Goal: Contribute content: Add original content to the website for others to see

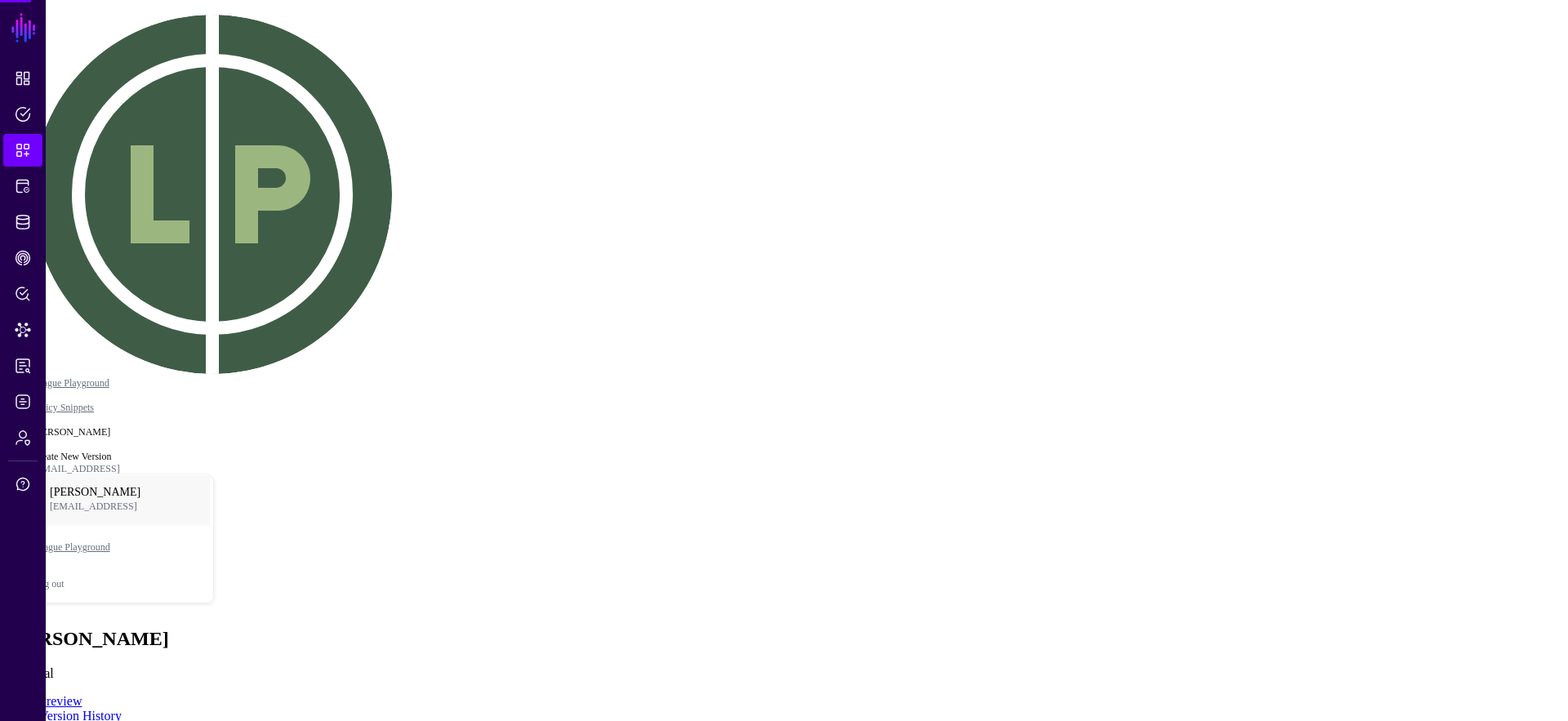
type textarea "****"
drag, startPoint x: 651, startPoint y: 323, endPoint x: 809, endPoint y: 402, distance: 176.6
drag, startPoint x: 802, startPoint y: 407, endPoint x: 616, endPoint y: 331, distance: 200.9
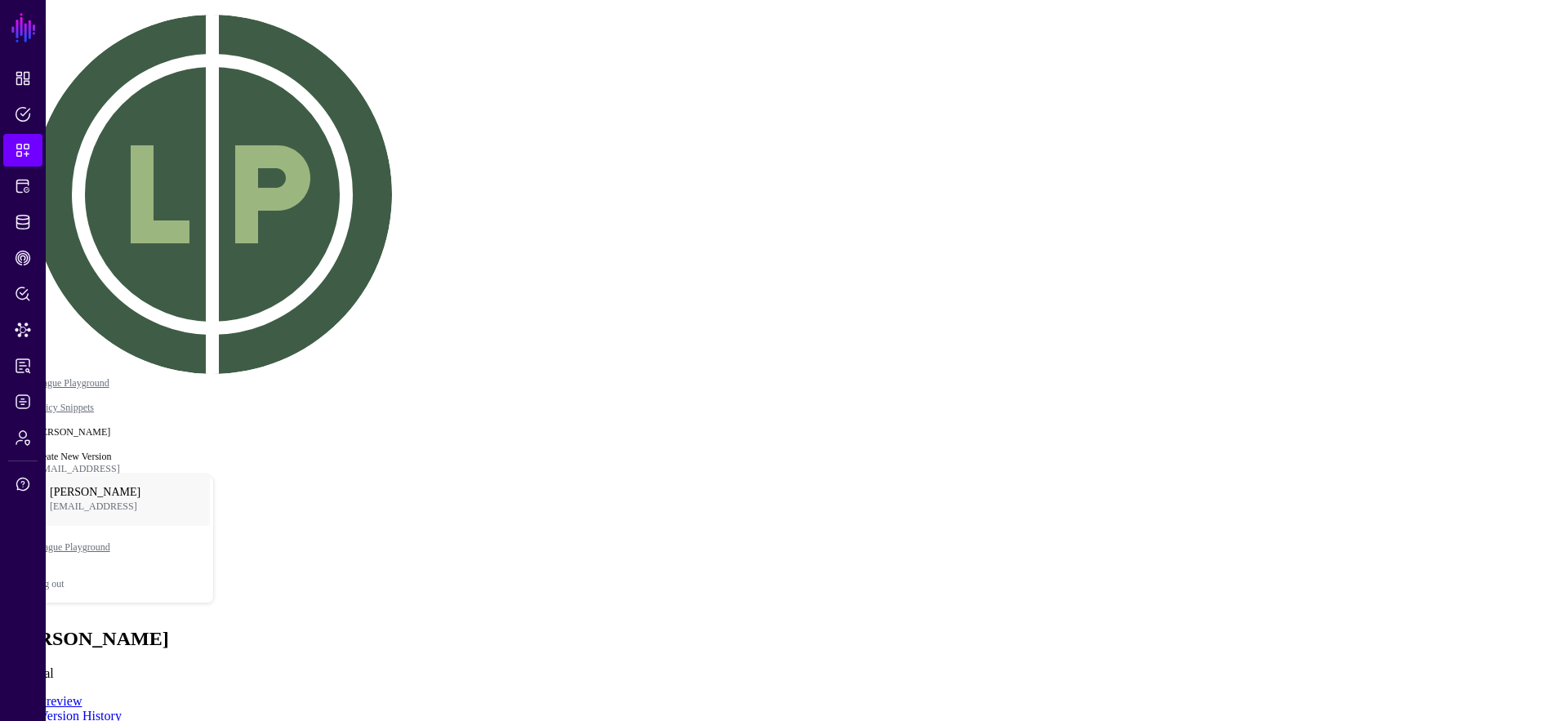
click div "Engineering"
drag, startPoint x: 564, startPoint y: 446, endPoint x: 689, endPoint y: 450, distance: 125.1
drag, startPoint x: 559, startPoint y: 542, endPoint x: 762, endPoint y: 534, distance: 203.2
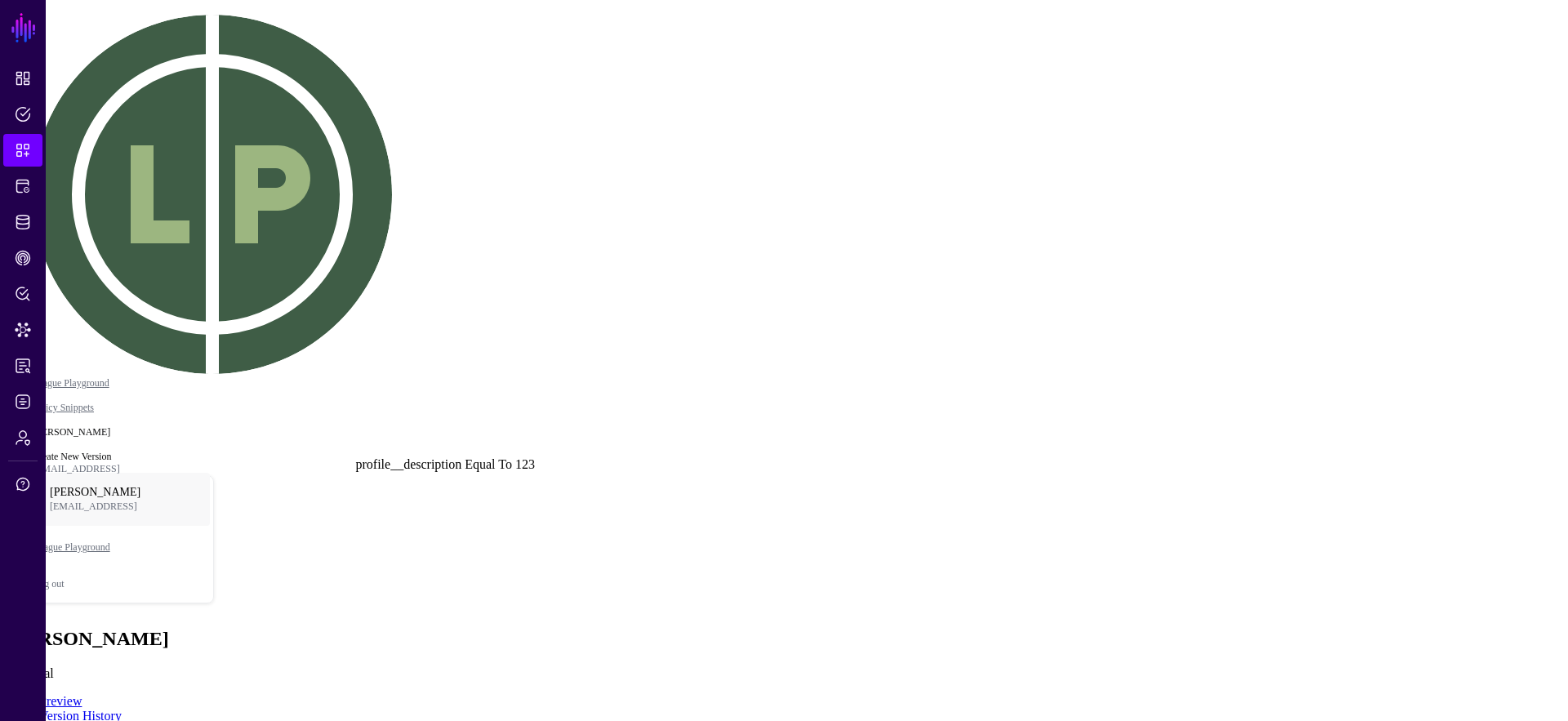
drag, startPoint x: 403, startPoint y: 450, endPoint x: 491, endPoint y: 519, distance: 111.8
click div "123"
drag, startPoint x: 471, startPoint y: 528, endPoint x: 390, endPoint y: 458, distance: 107.1
click div "profile__description Equal To 123"
drag, startPoint x: 614, startPoint y: 313, endPoint x: 692, endPoint y: 307, distance: 78.2
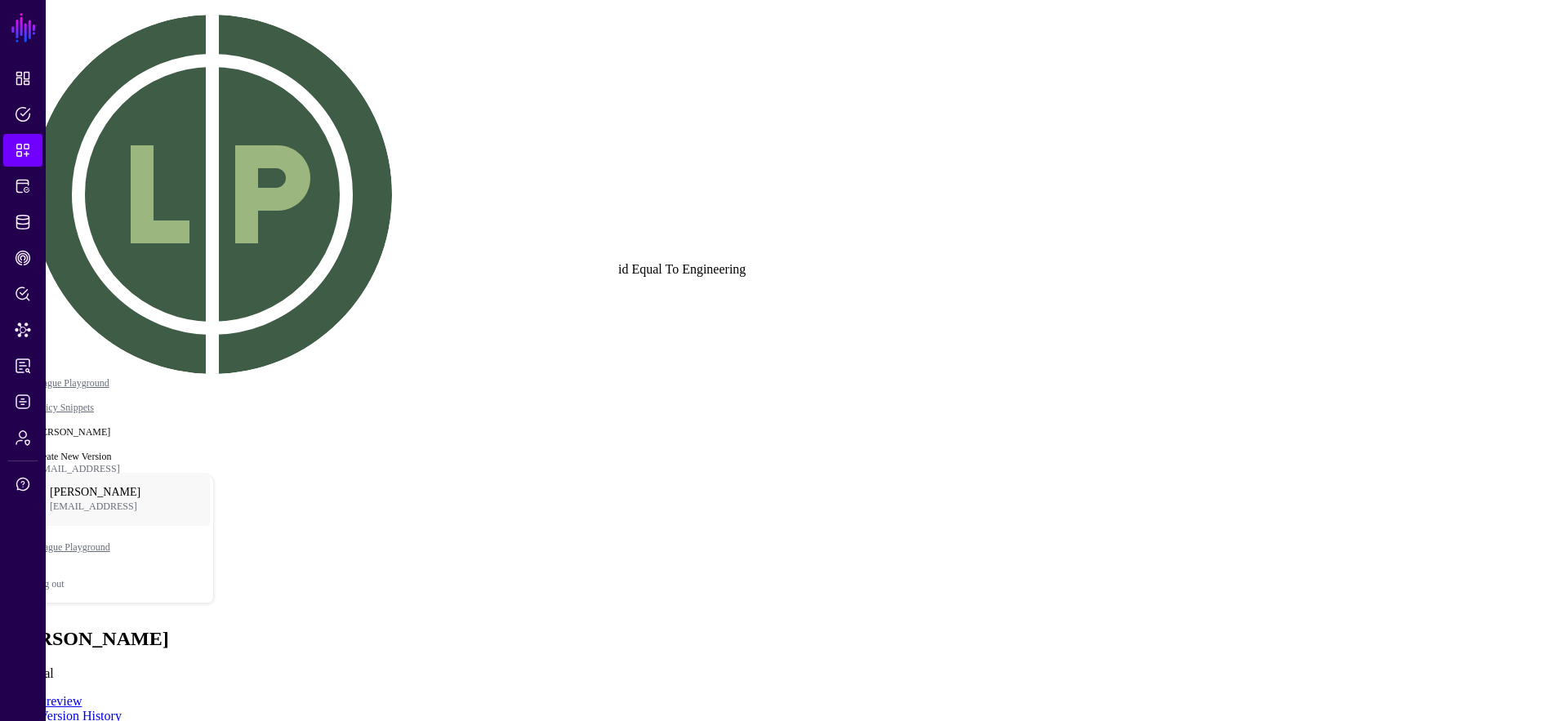
drag, startPoint x: 448, startPoint y: 316, endPoint x: 411, endPoint y: 280, distance: 51.6
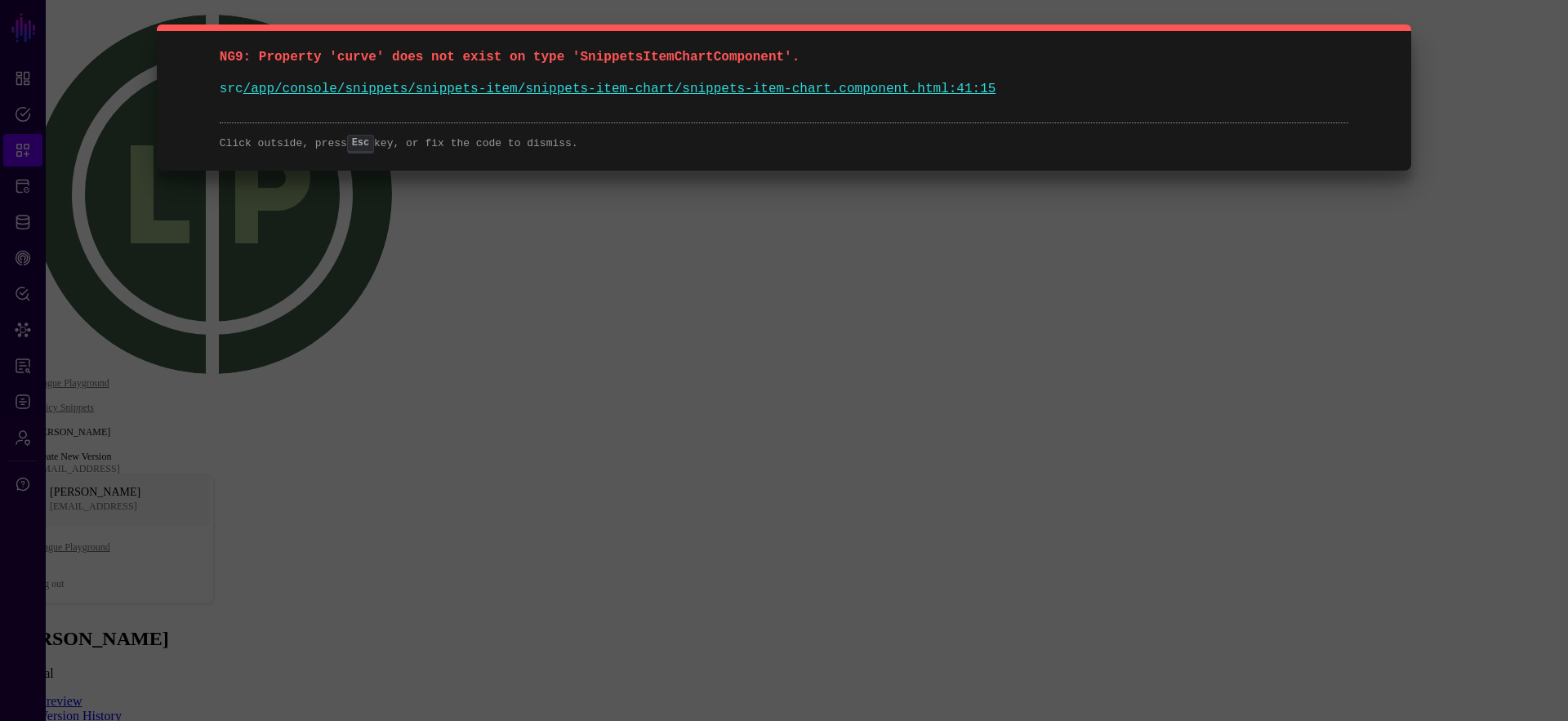
drag, startPoint x: 622, startPoint y: 434, endPoint x: 614, endPoint y: 430, distance: 8.9
click at [614, 430] on div "NG9: Property 'curve' does not exist on type 'SnippetsItemChartComponent'. src …" at bounding box center [784, 360] width 1568 height 721
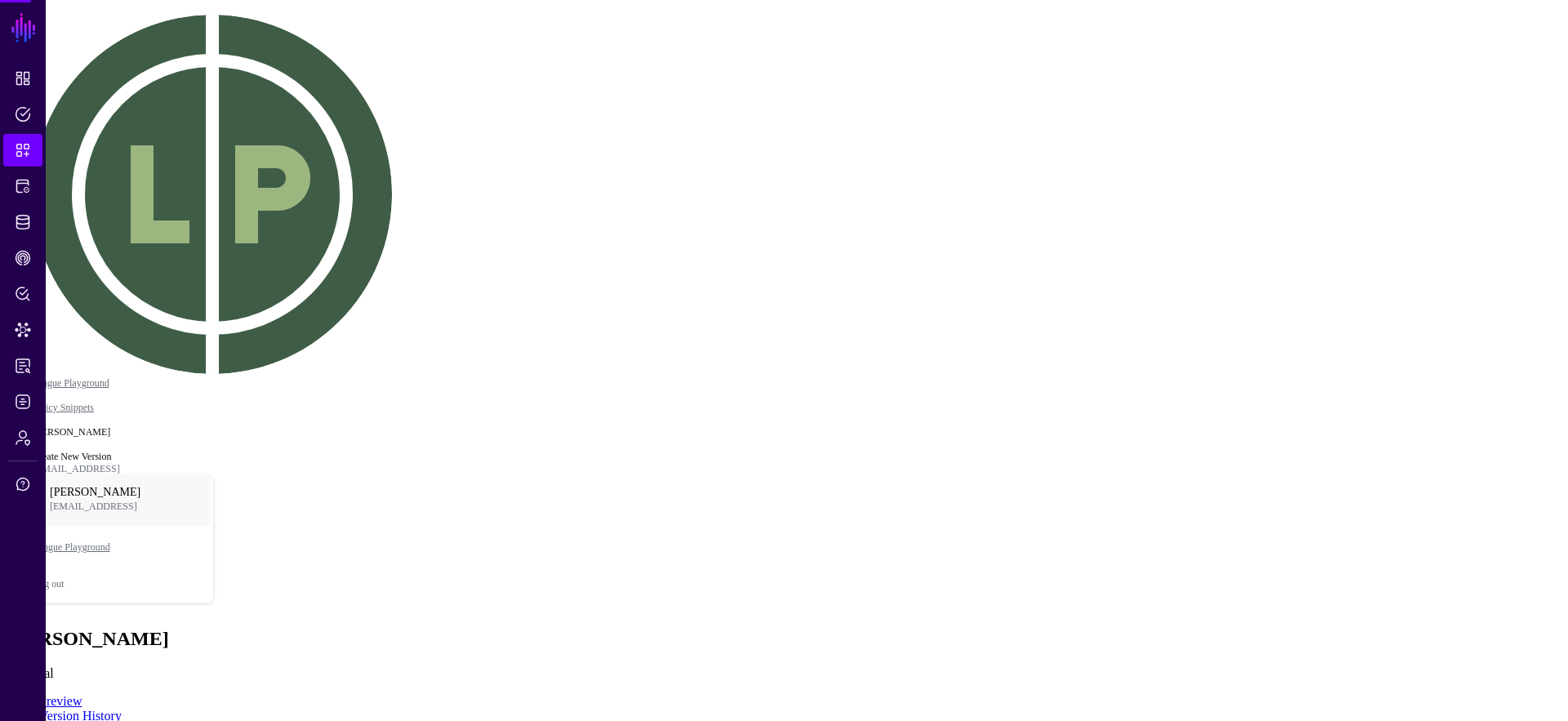
type textarea "****"
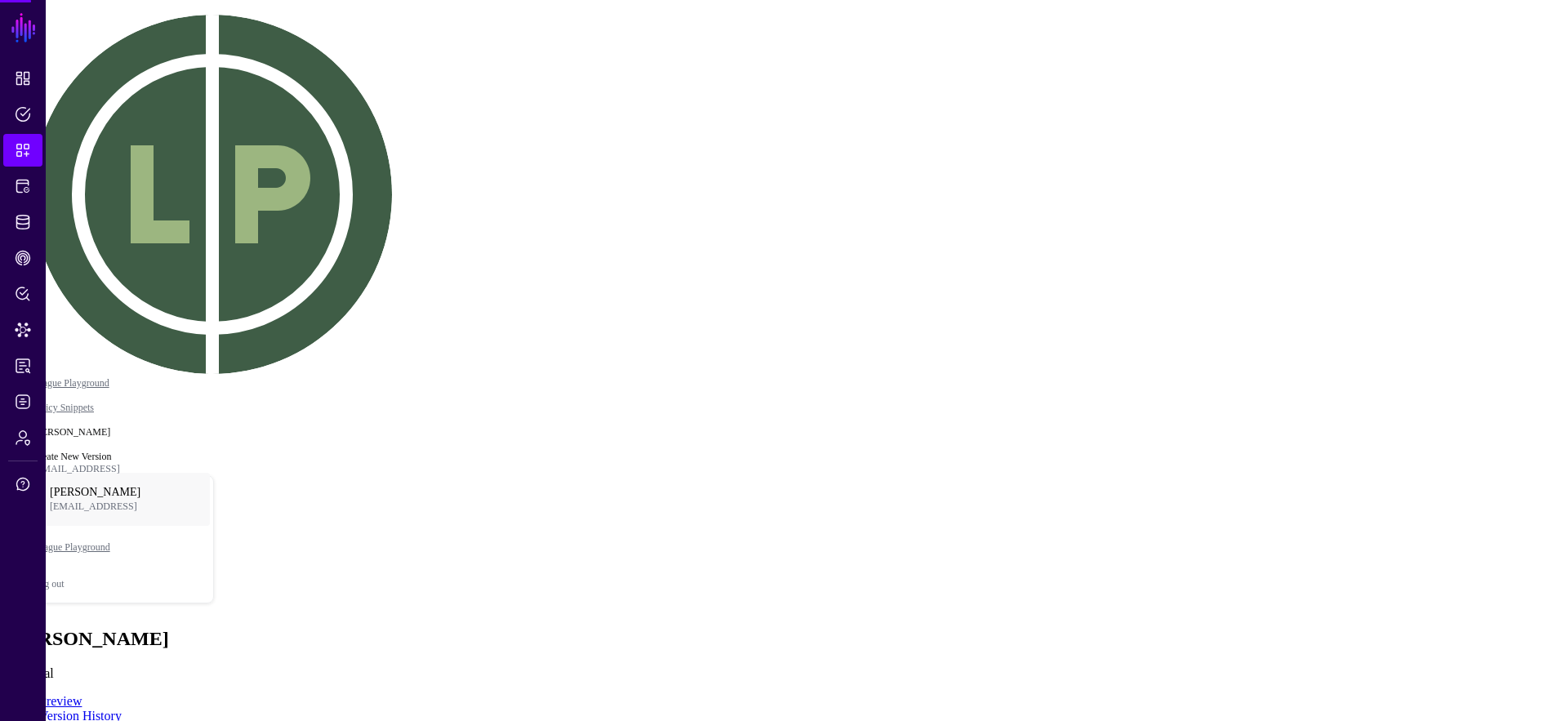
type textarea "****"
drag, startPoint x: 847, startPoint y: 252, endPoint x: 755, endPoint y: 115, distance: 165.0
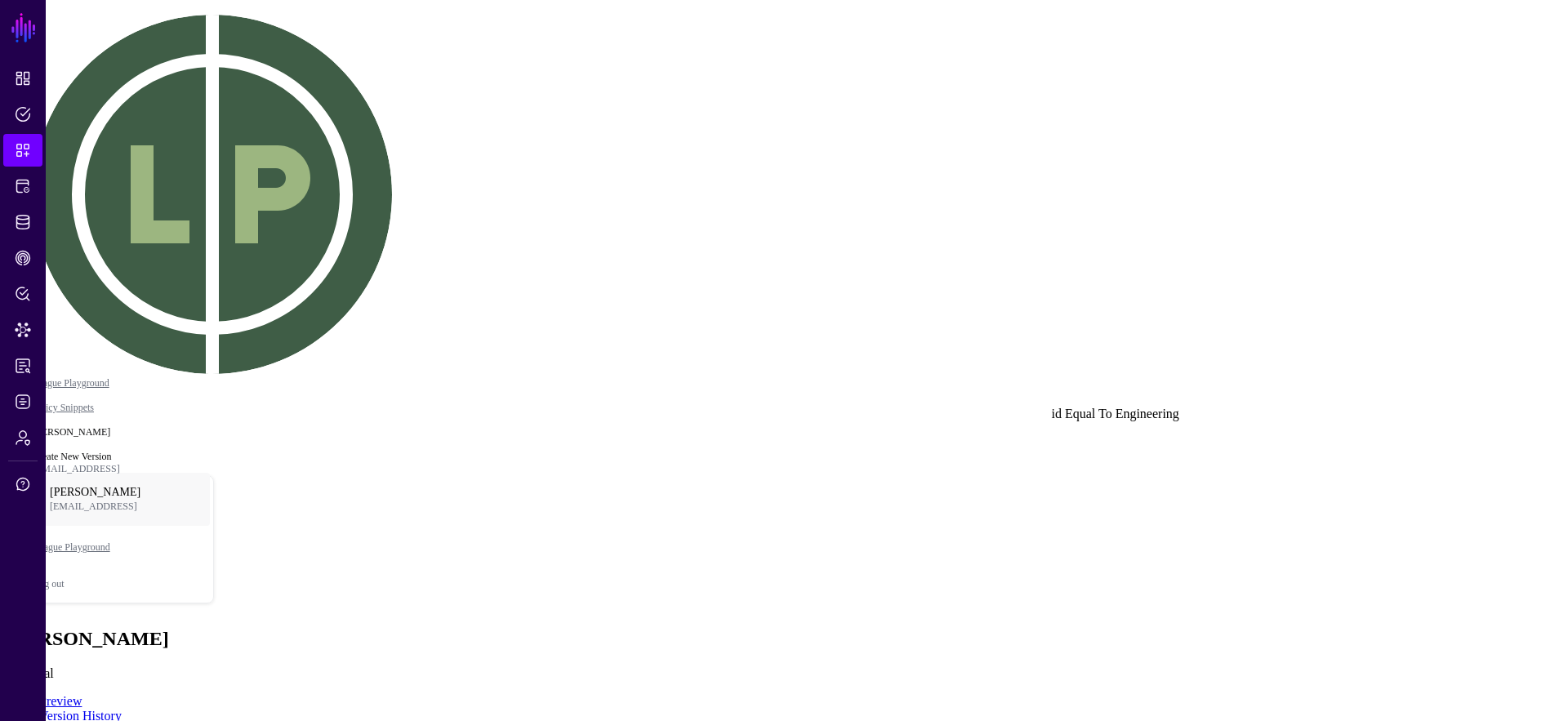
drag, startPoint x: 1070, startPoint y: 495, endPoint x: 1125, endPoint y: 464, distance: 63.1
click div "Engineering"
drag, startPoint x: 1140, startPoint y: 465, endPoint x: 725, endPoint y: 334, distance: 435.2
click div "Engineering"
drag, startPoint x: 724, startPoint y: 327, endPoint x: 1129, endPoint y: 484, distance: 434.4
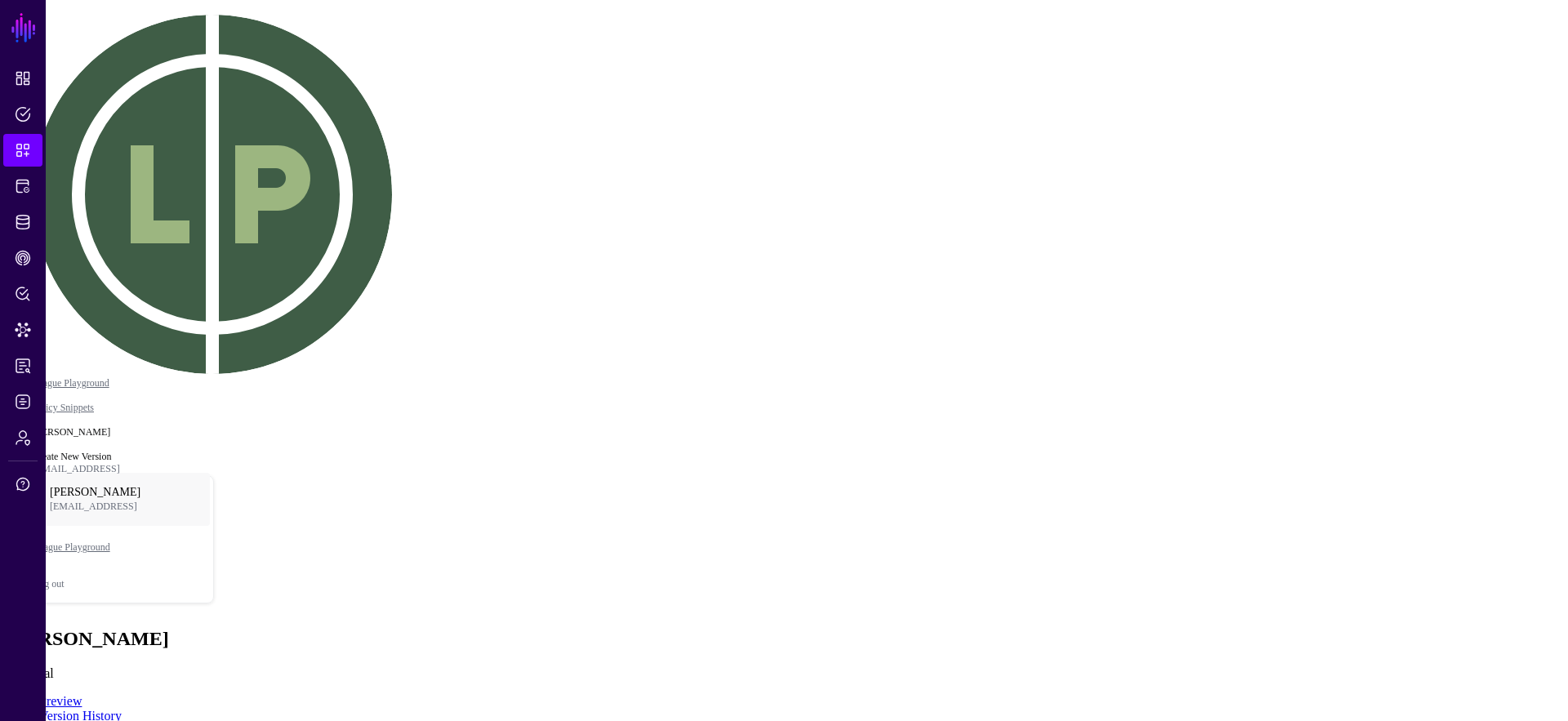
drag, startPoint x: 707, startPoint y: 410, endPoint x: 390, endPoint y: 130, distance: 423.0
click at [390, 130] on rect at bounding box center [333, 613] width 156829 height 72089
drag, startPoint x: 696, startPoint y: 337, endPoint x: 875, endPoint y: 329, distance: 179.2
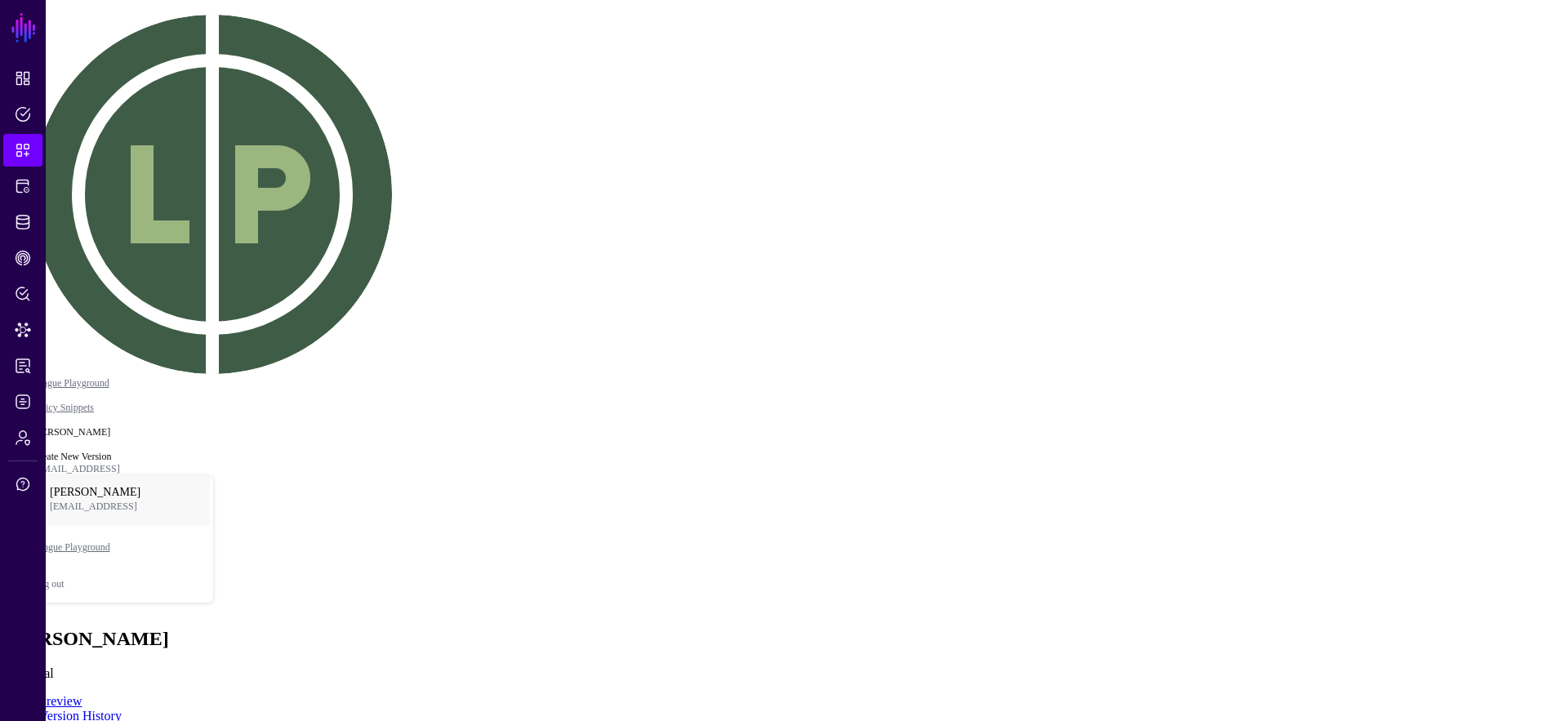
drag, startPoint x: 694, startPoint y: 441, endPoint x: 1001, endPoint y: 455, distance: 307.3
drag, startPoint x: 747, startPoint y: 373, endPoint x: 761, endPoint y: 317, distance: 57.7
drag, startPoint x: 978, startPoint y: 455, endPoint x: 727, endPoint y: 414, distance: 254.3
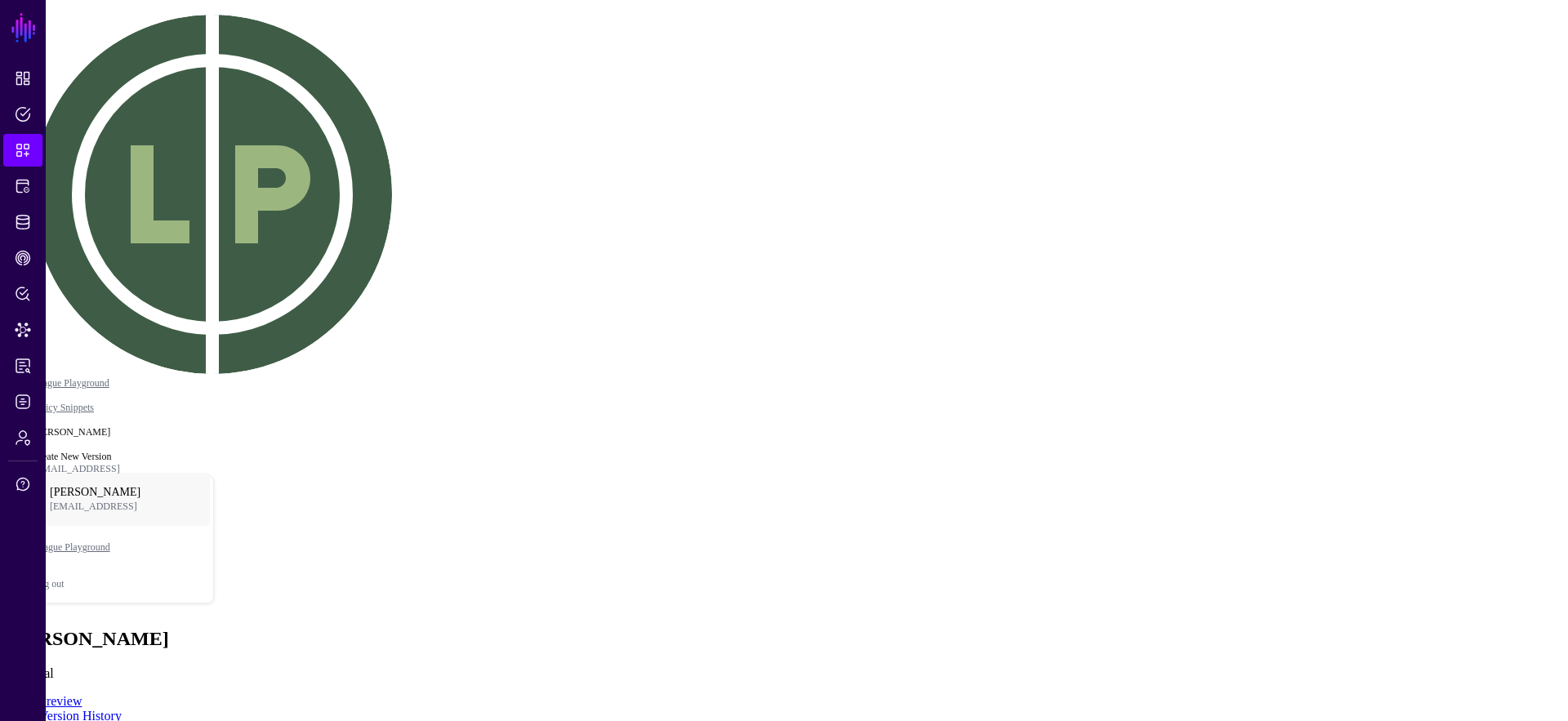
drag, startPoint x: 670, startPoint y: 334, endPoint x: 535, endPoint y: 348, distance: 135.7
drag, startPoint x: 494, startPoint y: 310, endPoint x: 474, endPoint y: 244, distance: 69.0
click div "profile__description Equal To 123"
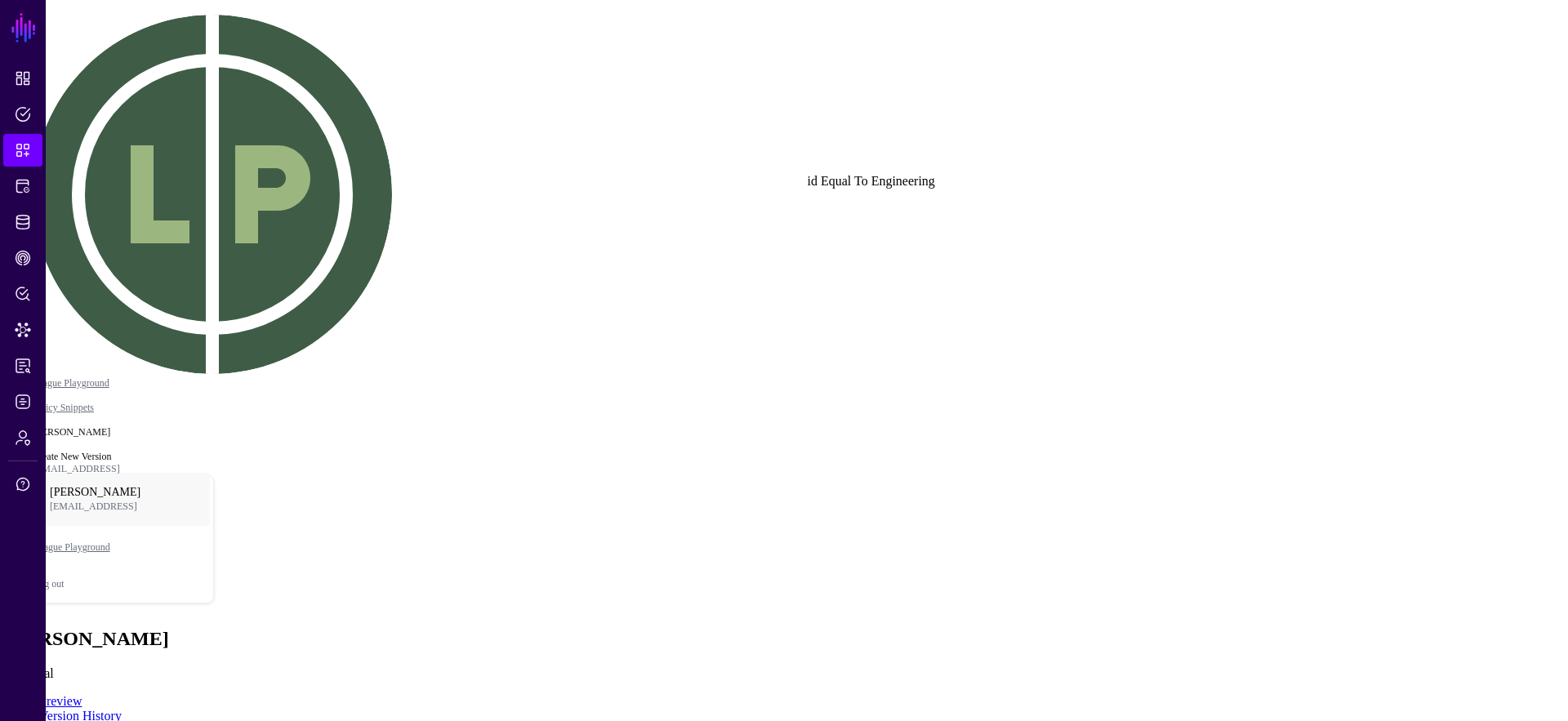
drag, startPoint x: 802, startPoint y: 212, endPoint x: 893, endPoint y: 263, distance: 104.3
click div "id Equal To Engineering"
type textarea "****"
drag, startPoint x: 943, startPoint y: 281, endPoint x: 732, endPoint y: 223, distance: 218.8
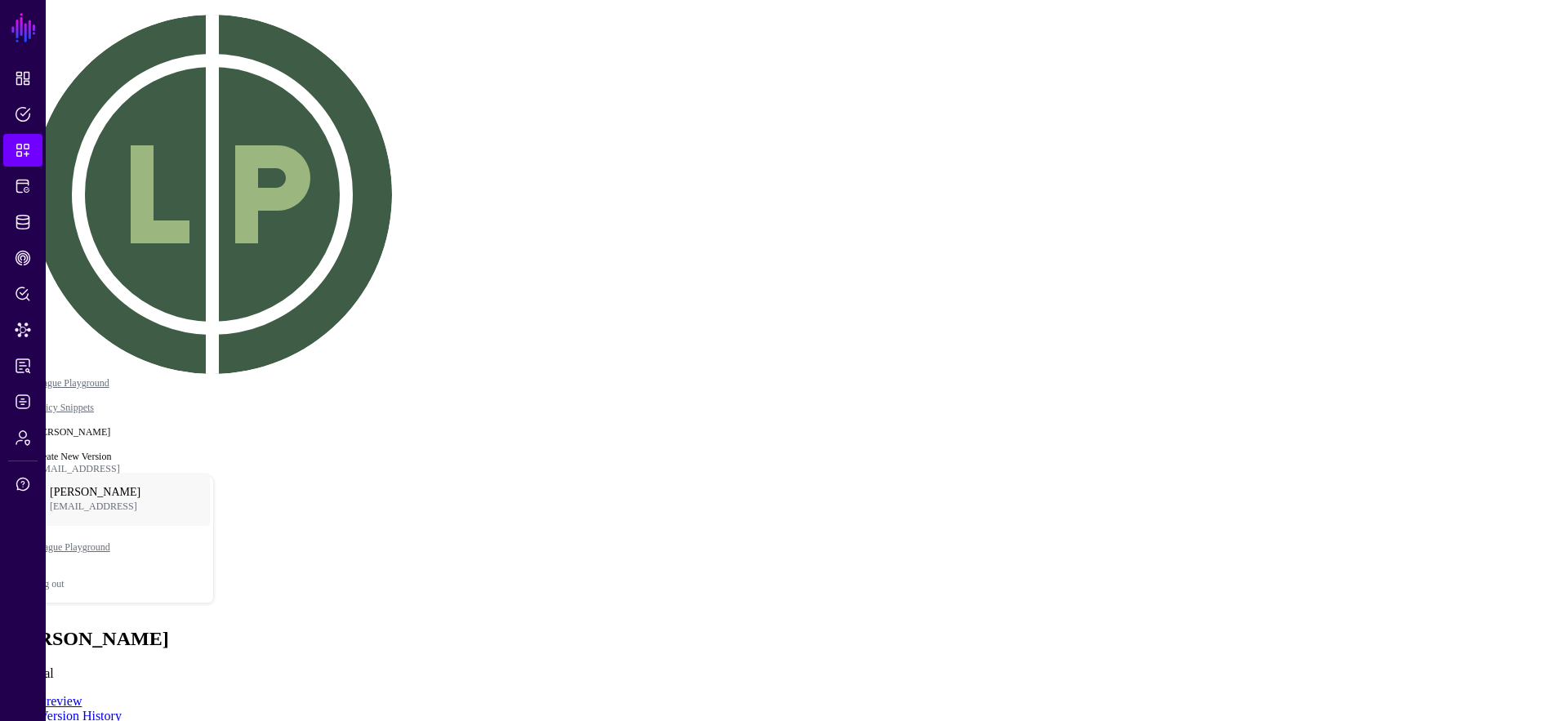
drag, startPoint x: 994, startPoint y: 332, endPoint x: 980, endPoint y: 238, distance: 95.0
drag, startPoint x: 844, startPoint y: 467, endPoint x: 807, endPoint y: 430, distance: 52.3
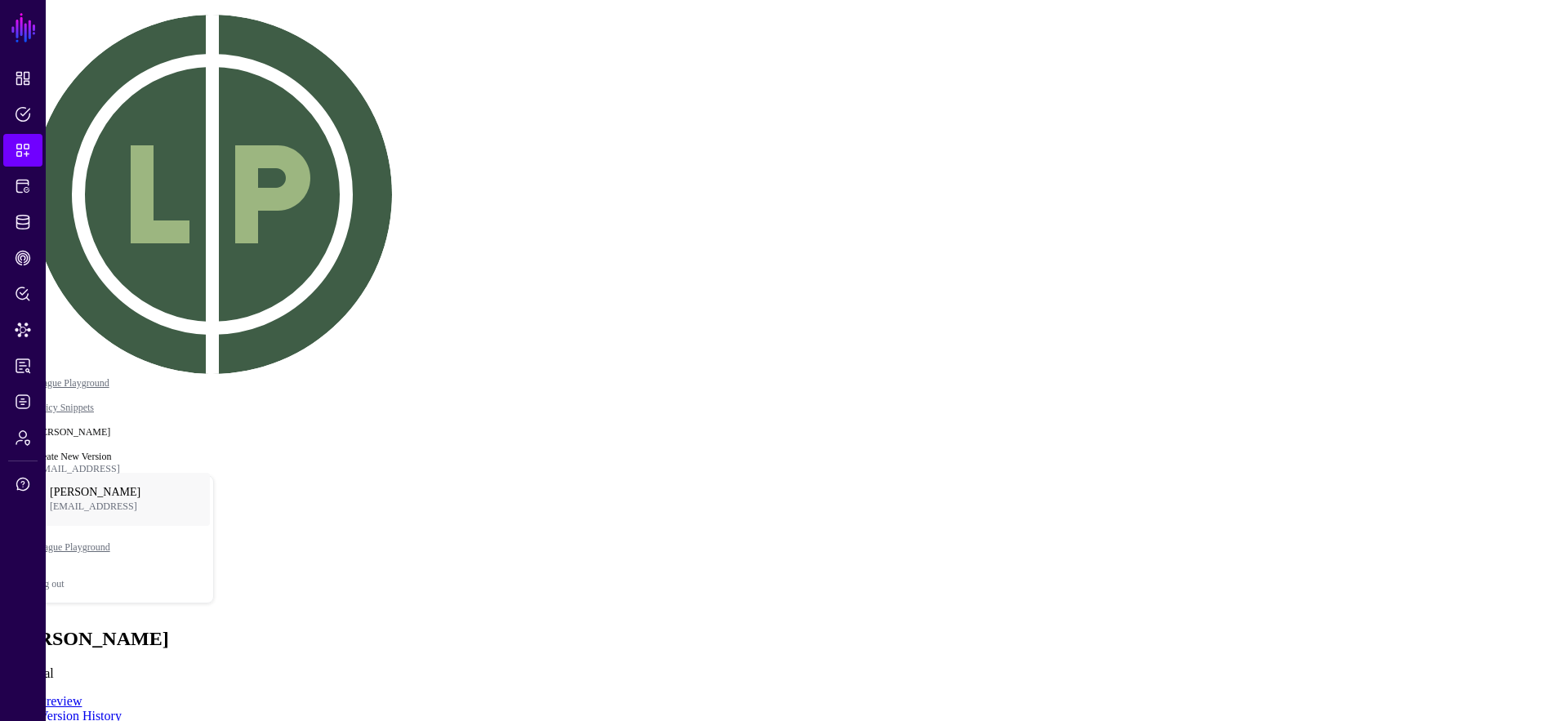
drag, startPoint x: 635, startPoint y: 390, endPoint x: 517, endPoint y: 261, distance: 174.8
drag, startPoint x: 858, startPoint y: 459, endPoint x: 924, endPoint y: 427, distance: 73.3
click div "id Equal To Engineering"
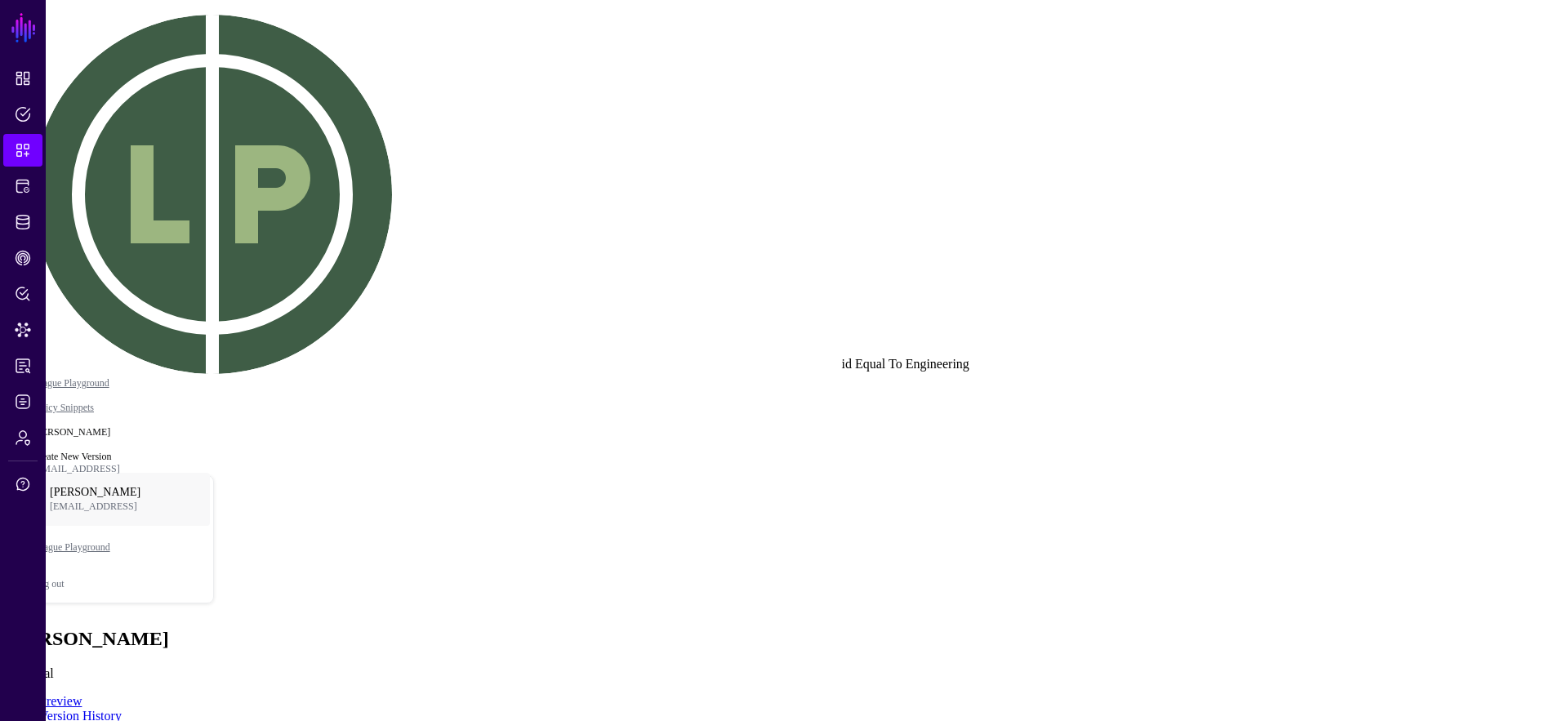
drag, startPoint x: 1012, startPoint y: 523, endPoint x: 841, endPoint y: 567, distance: 176.6
drag, startPoint x: 689, startPoint y: 595, endPoint x: 893, endPoint y: 408, distance: 276.7
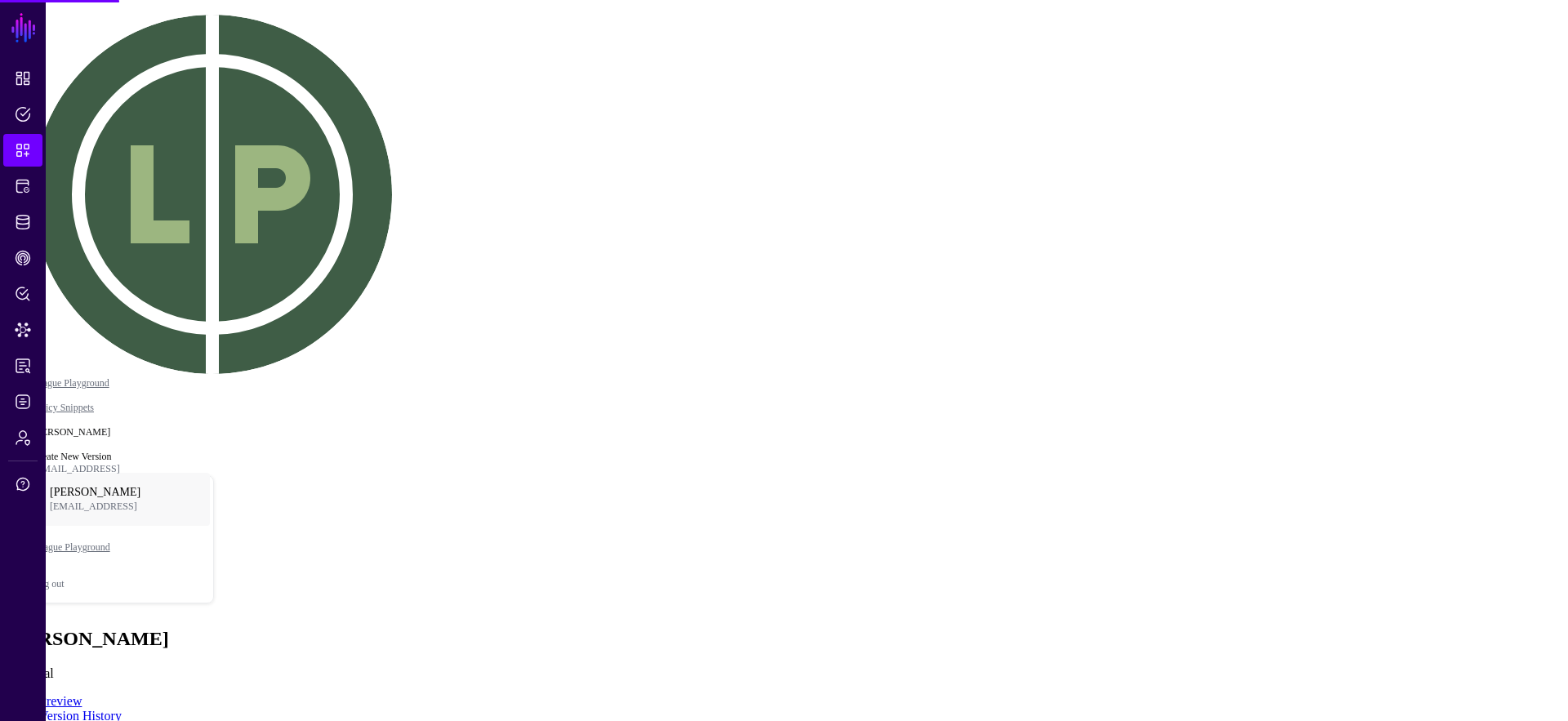
type textarea "****"
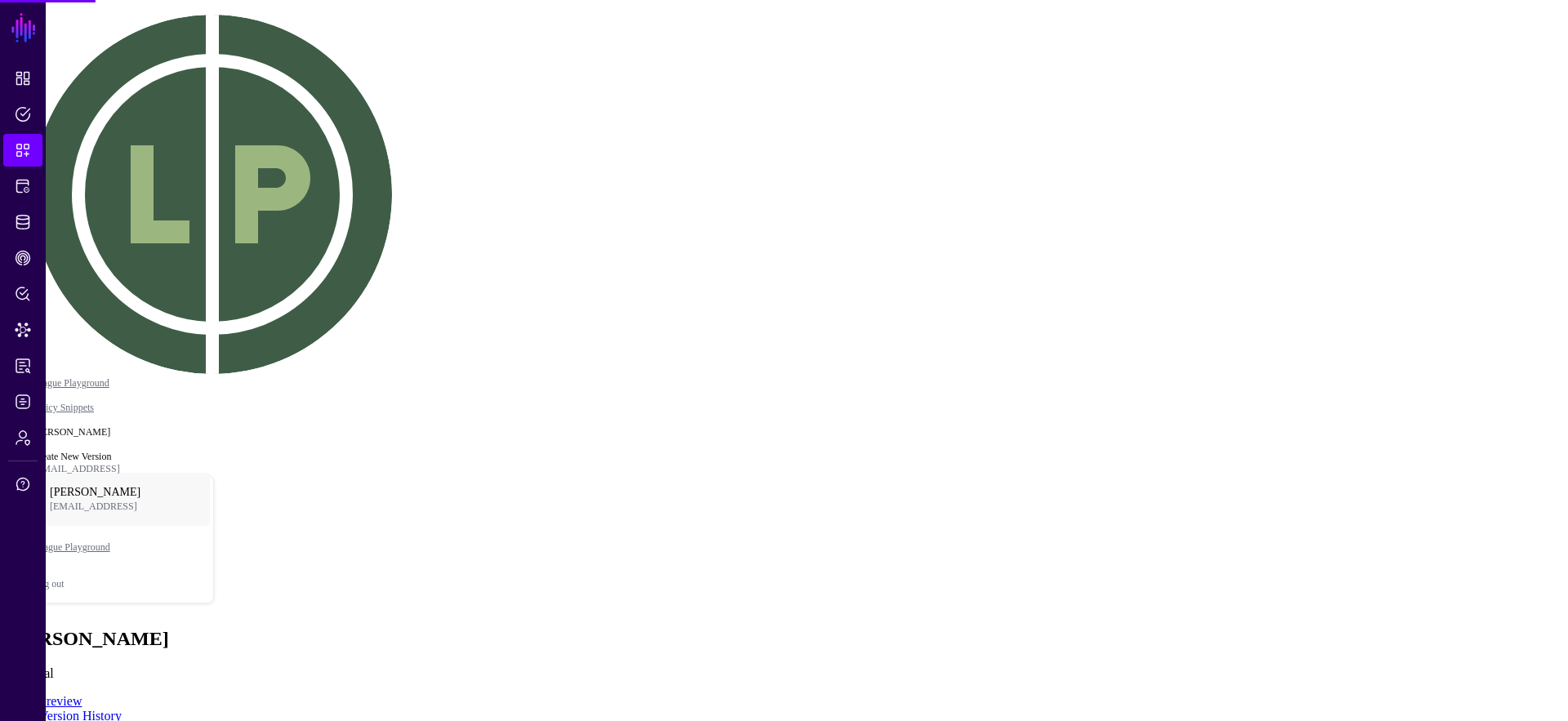
type textarea "****"
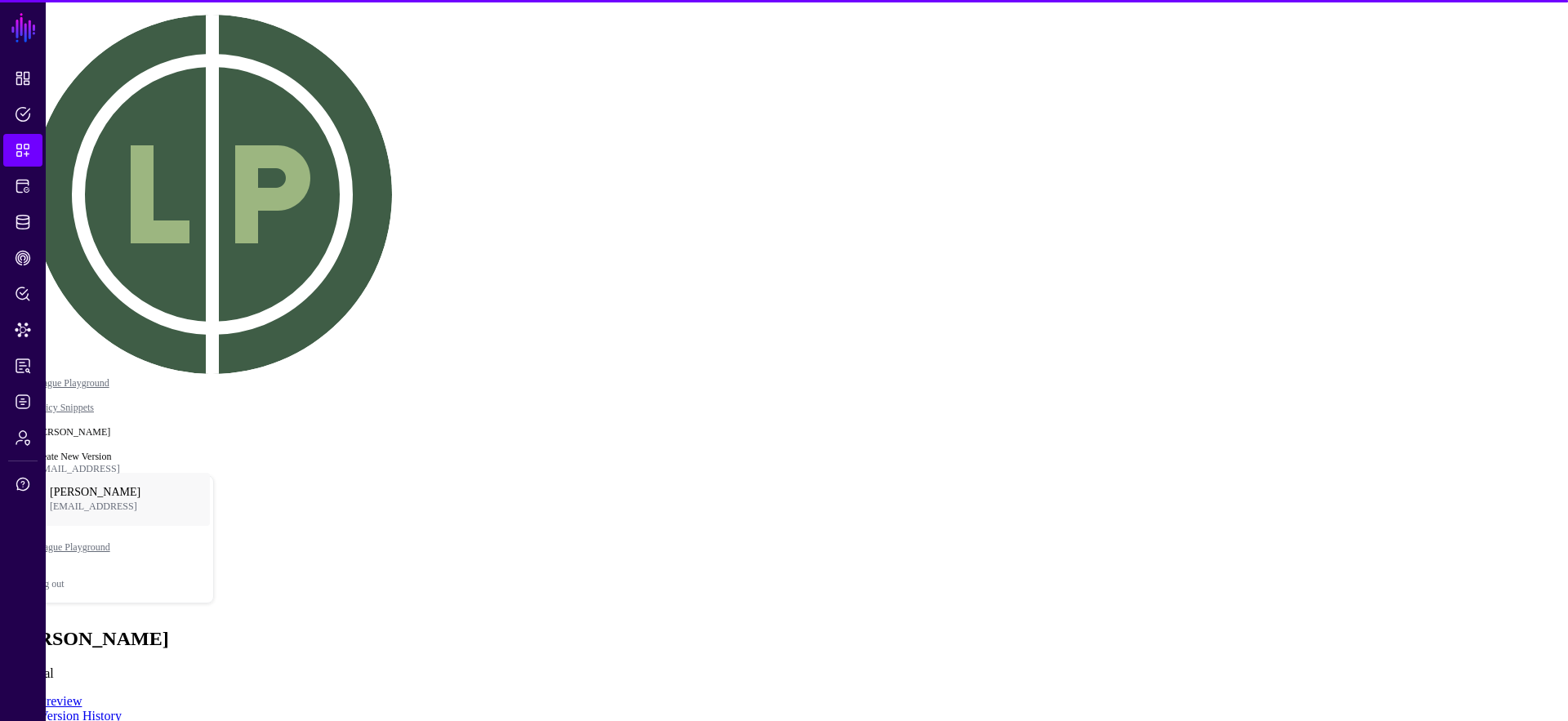
drag, startPoint x: 930, startPoint y: 288, endPoint x: 843, endPoint y: 212, distance: 115.5
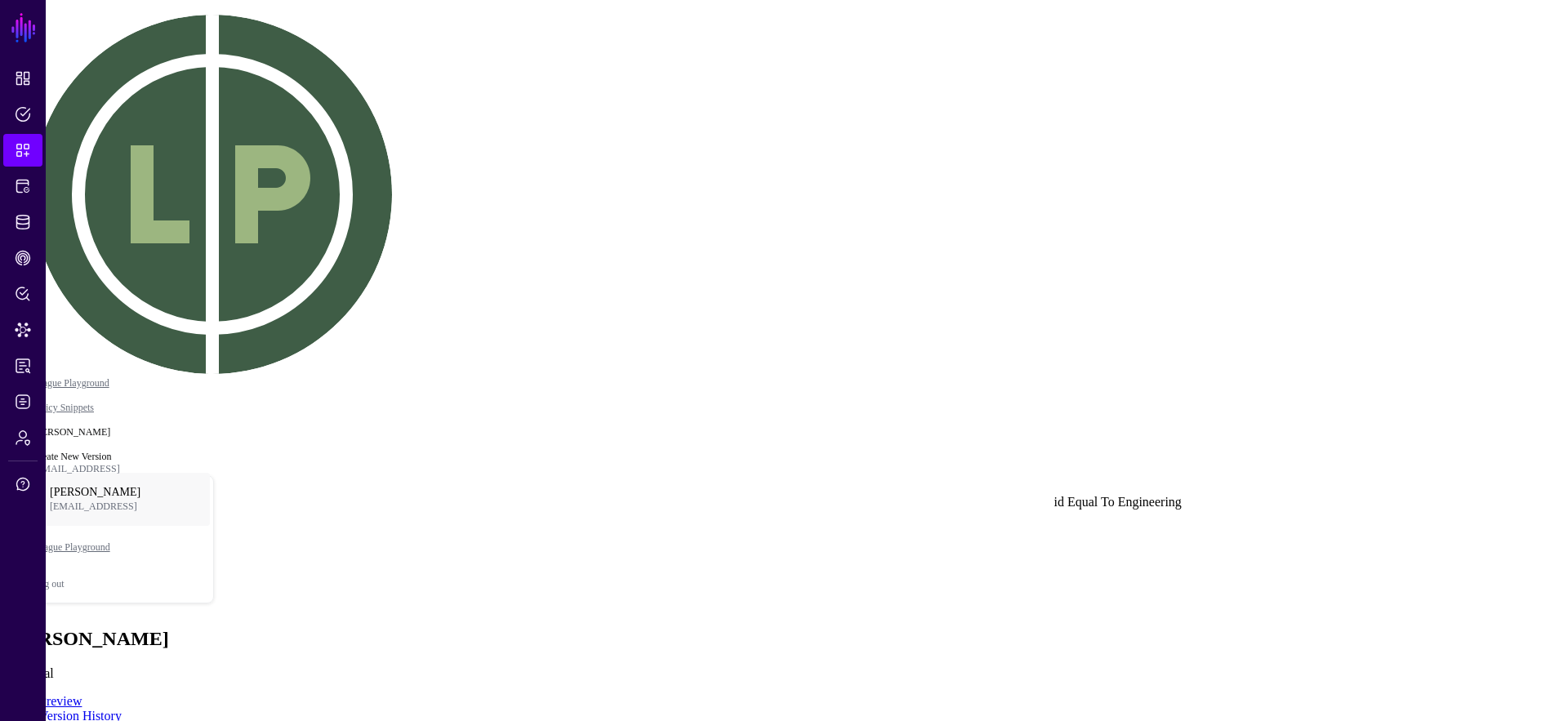
drag, startPoint x: 1052, startPoint y: 521, endPoint x: 1119, endPoint y: 533, distance: 68.1
click div "id Equal To Engineering"
drag, startPoint x: 861, startPoint y: 266, endPoint x: 780, endPoint y: 236, distance: 86.4
drag, startPoint x: 1052, startPoint y: 383, endPoint x: 1019, endPoint y: 404, distance: 39.1
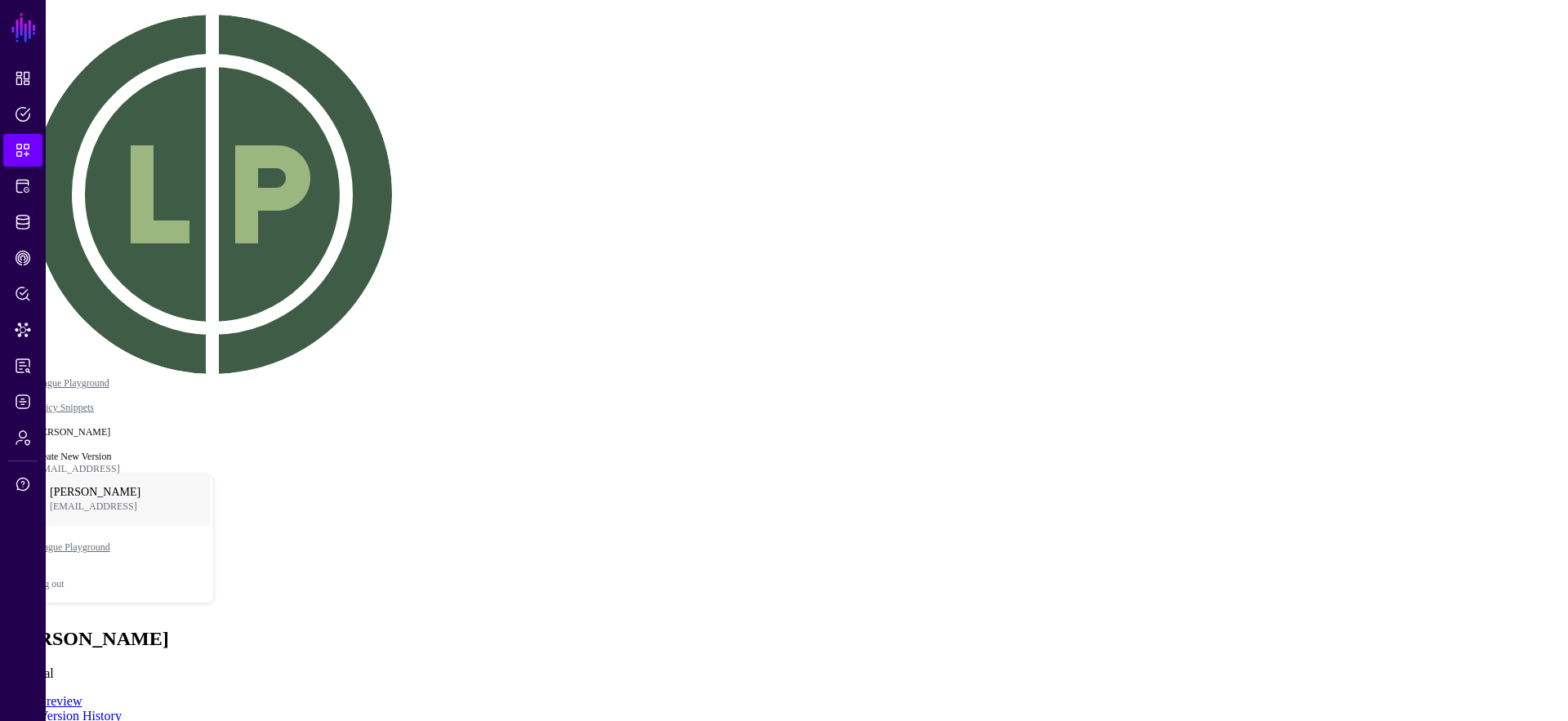
drag, startPoint x: 1063, startPoint y: 130, endPoint x: 840, endPoint y: 74, distance: 229.9
drag, startPoint x: 903, startPoint y: 175, endPoint x: 935, endPoint y: 357, distance: 184.8
click div "principal.ipAddress.location.country"
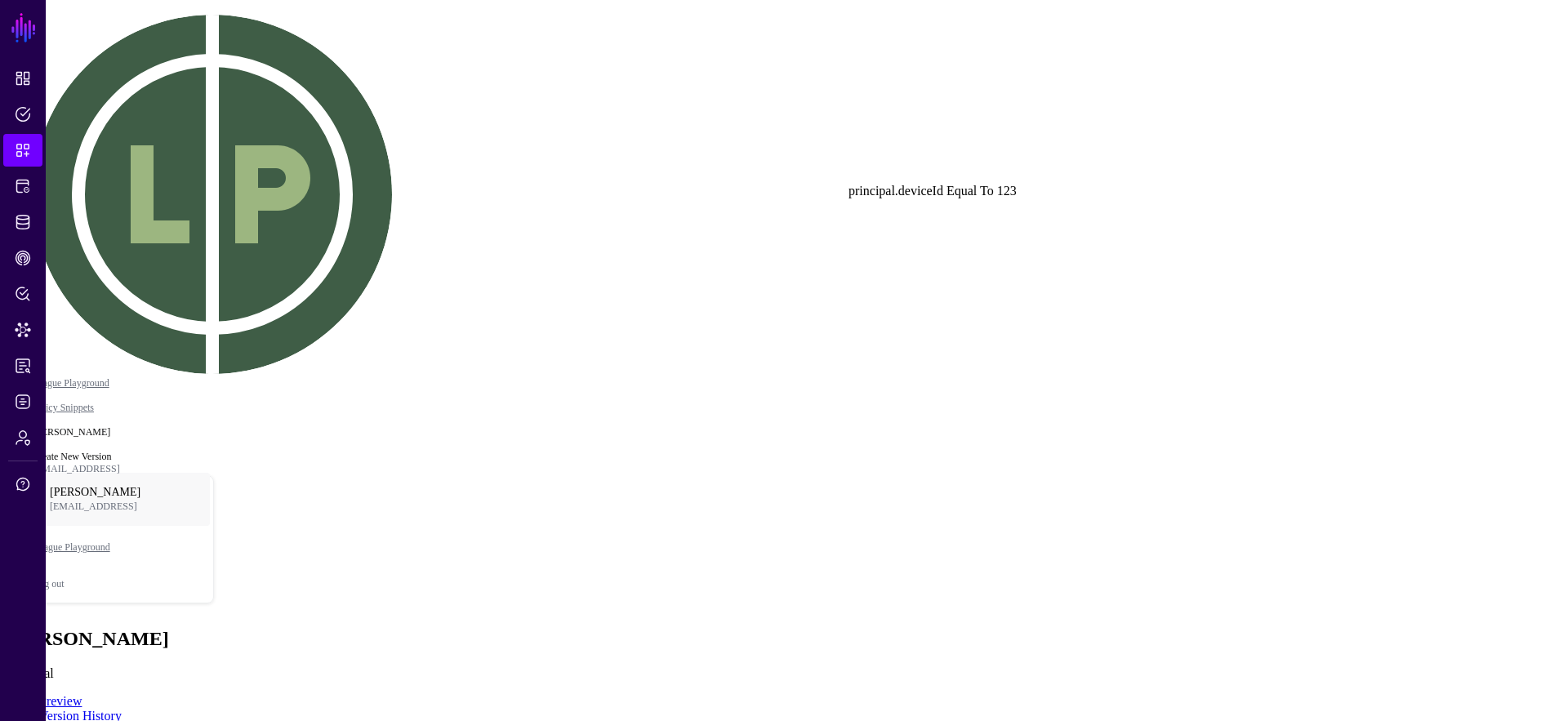
drag, startPoint x: 1093, startPoint y: 184, endPoint x: 841, endPoint y: 217, distance: 254.2
